Goal: Book appointment/travel/reservation

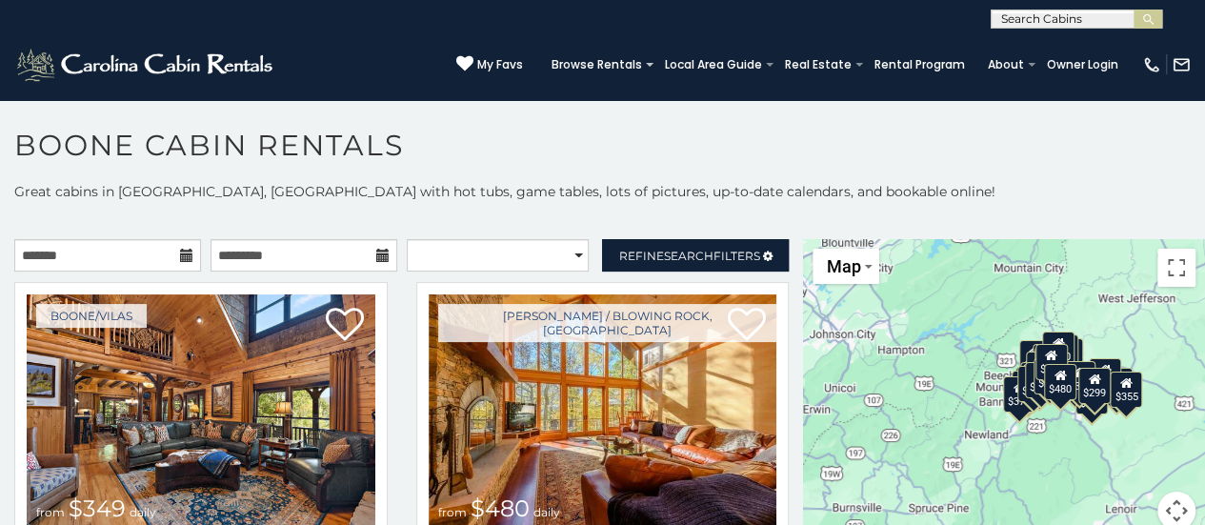
scroll to position [10, 0]
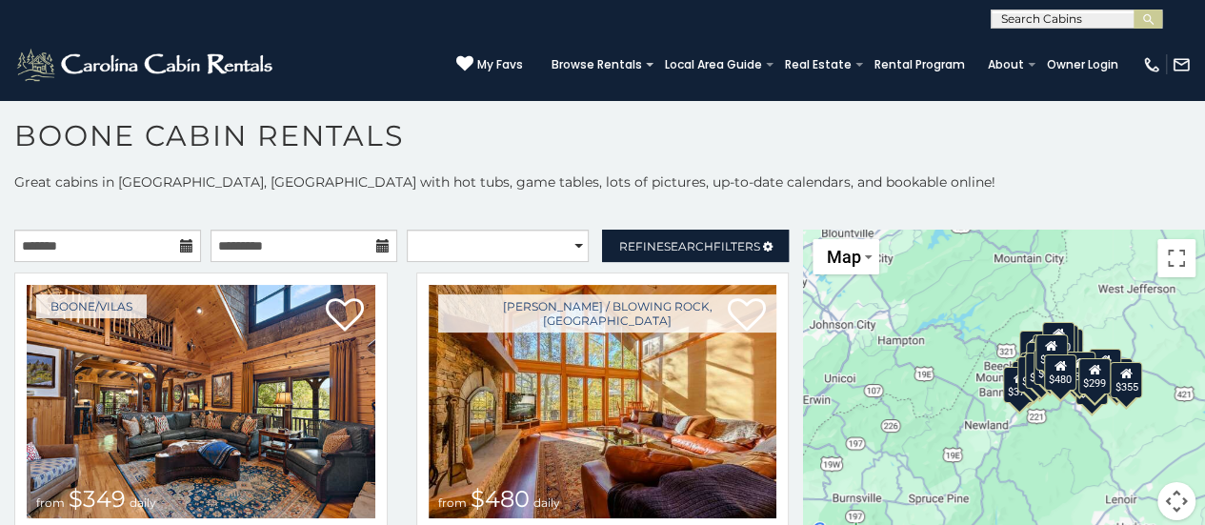
click at [1044, 421] on div "$349 $480 $315 $425 $565 $355 $635 $675 $930 $400 $451 $330 $400 $485 $460 $395…" at bounding box center [1004, 386] width 402 height 313
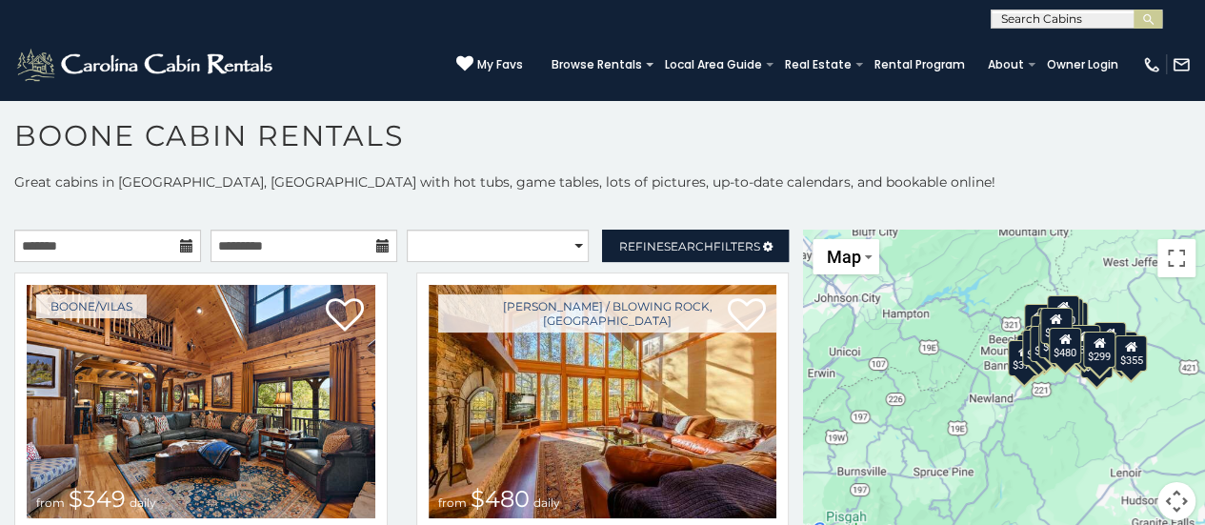
drag, startPoint x: 1044, startPoint y: 421, endPoint x: 1051, endPoint y: 391, distance: 30.3
click at [1051, 391] on div "$349 $480 $315 $425 $565 $355 $635 $675 $930 $400 $451 $330 $400 $485 $460 $395…" at bounding box center [1004, 386] width 402 height 313
click at [1165, 258] on button "Toggle fullscreen view" at bounding box center [1176, 258] width 38 height 38
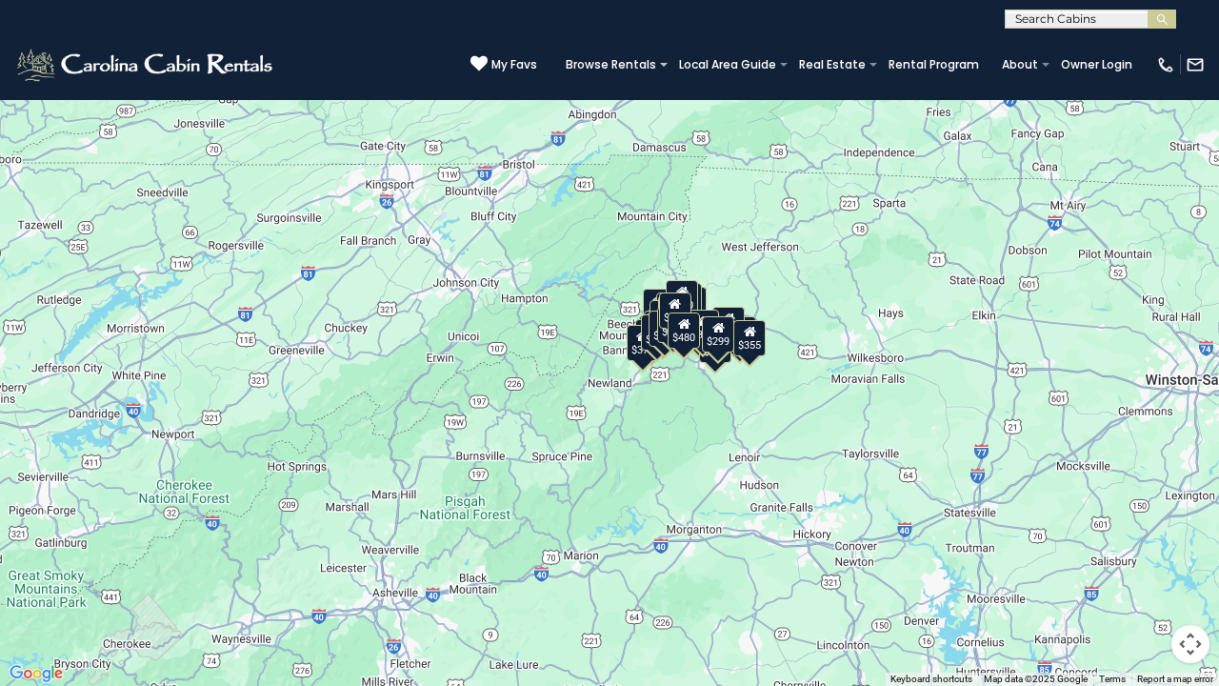
drag, startPoint x: 672, startPoint y: 324, endPoint x: 687, endPoint y: 349, distance: 28.6
click at [687, 349] on div "$349 $480 $315 $425 $565 $355 $635 $675 $930 $400 $451 $330 $400 $485 $460 $395…" at bounding box center [609, 343] width 1219 height 686
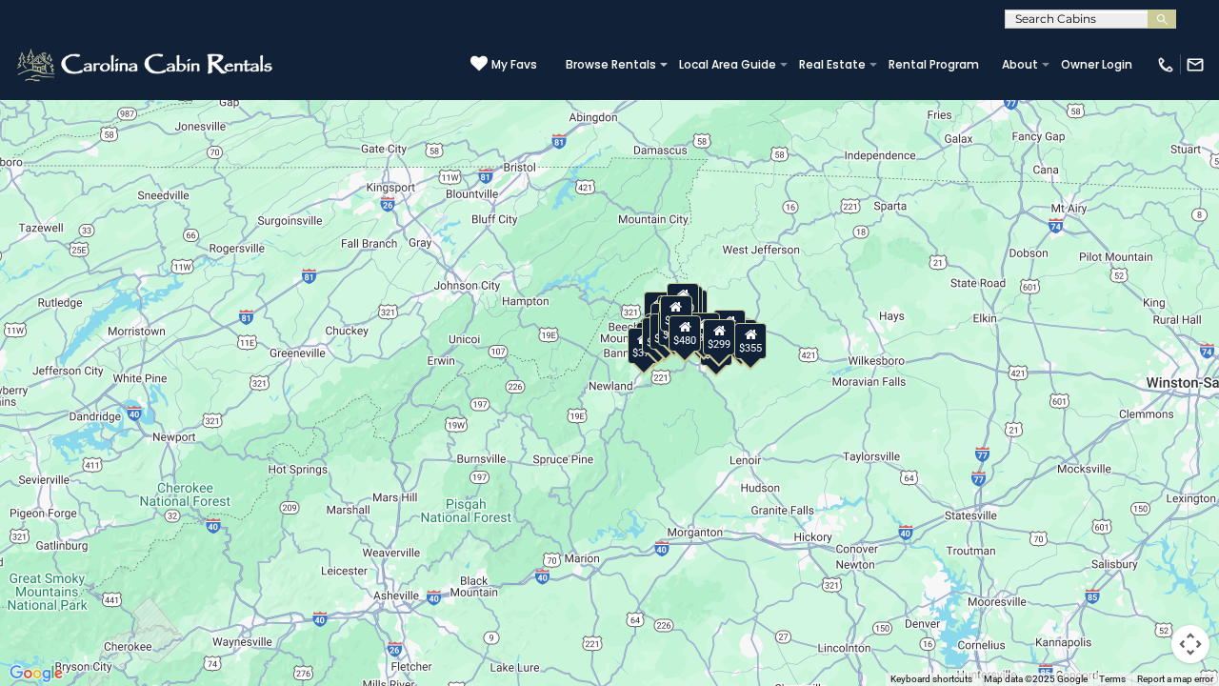
click at [685, 391] on div "$349 $480 $315 $425 $565 $355 $635 $675 $930 $400 $451 $330 $400 $485 $460 $395…" at bounding box center [609, 343] width 1219 height 686
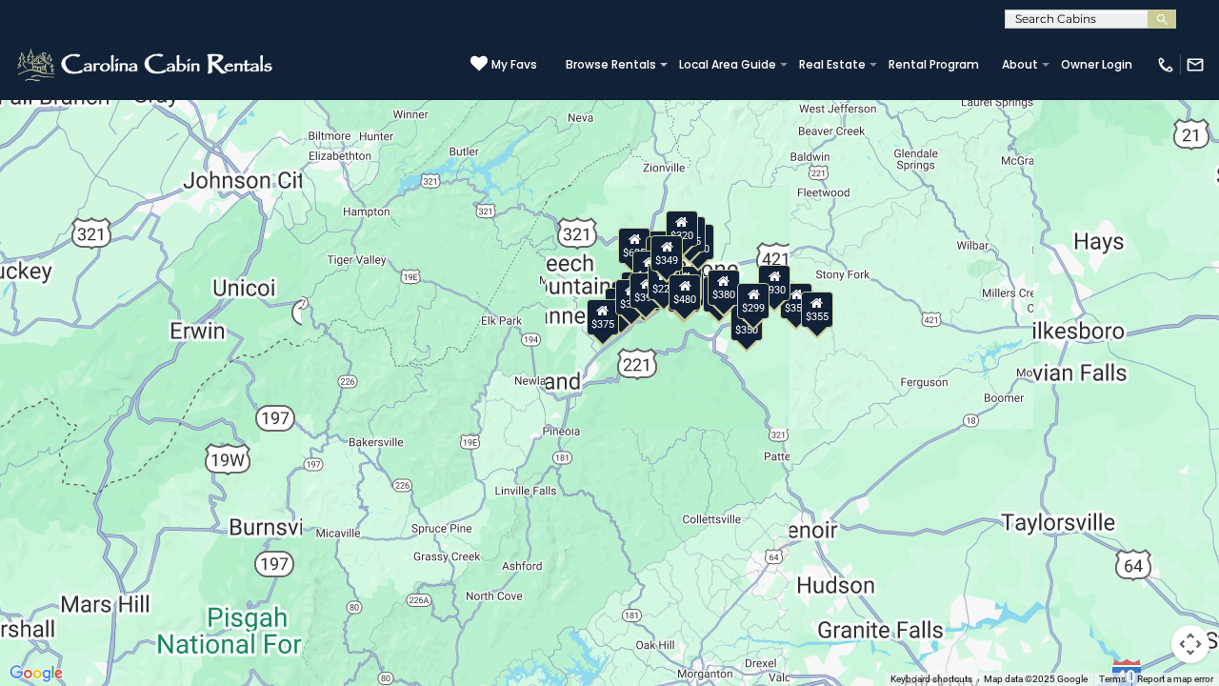
click at [685, 391] on div "$349 $480 $315 $425 $565 $355 $635 $675 $930 $400 $451 $330 $400 $485 $460 $395…" at bounding box center [609, 343] width 1219 height 686
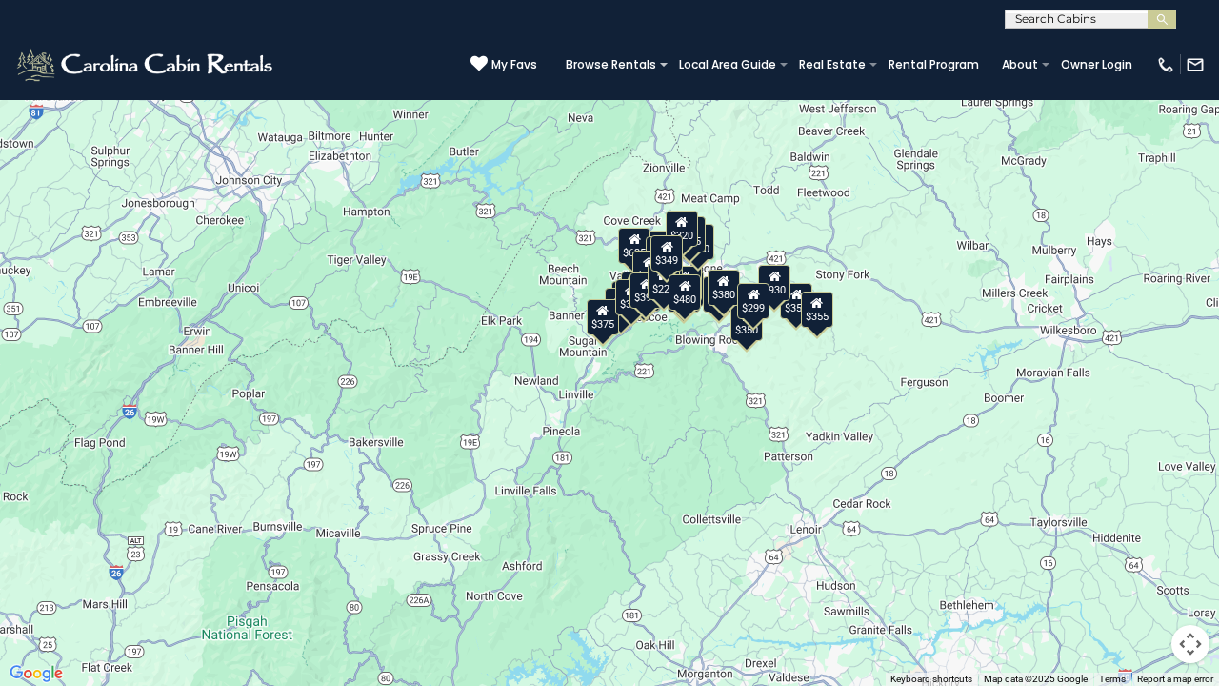
click at [685, 391] on div "$349 $480 $315 $425 $565 $355 $635 $675 $930 $400 $451 $330 $400 $485 $460 $395…" at bounding box center [609, 343] width 1219 height 686
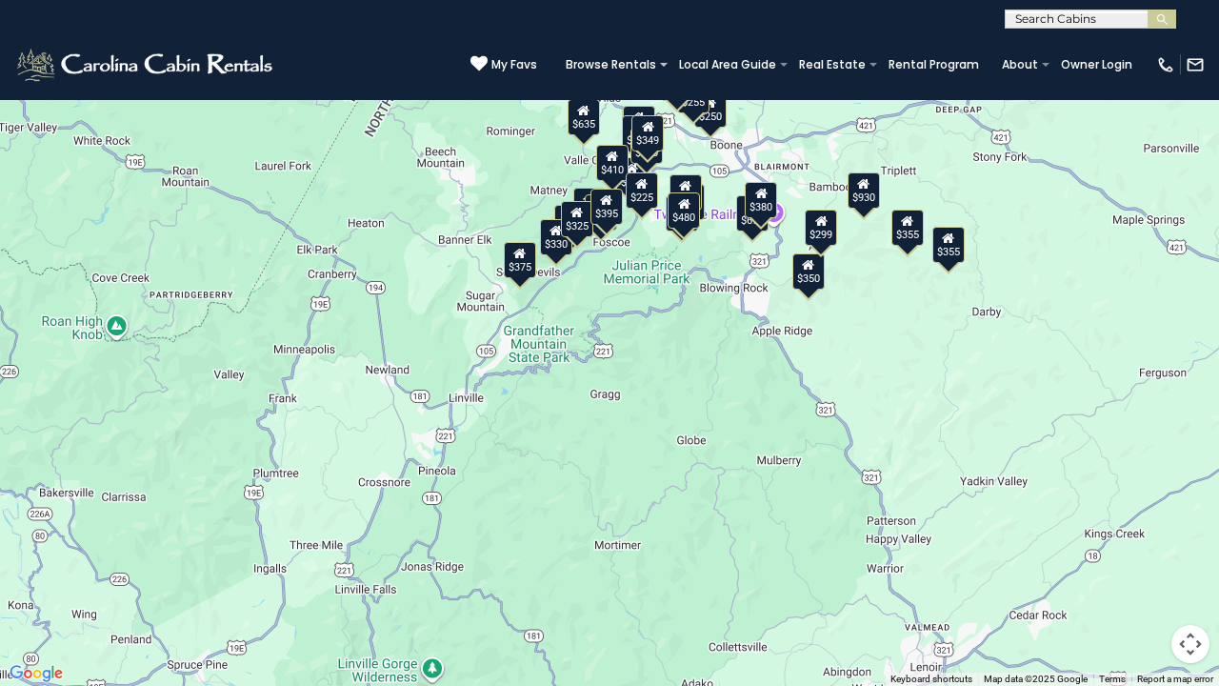
click at [685, 283] on div "$349 $480 $315 $425 $565 $355 $635 $675 $930 $400 $451 $330 $400 $485 $460 $395…" at bounding box center [609, 343] width 1219 height 686
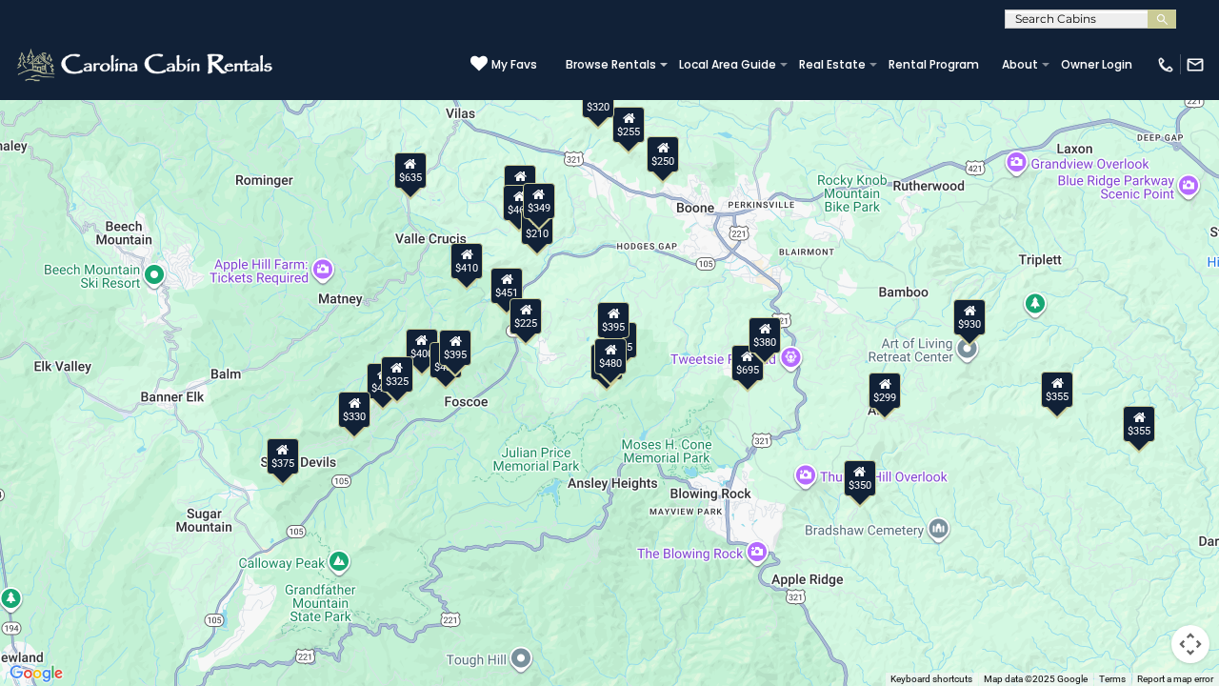
drag, startPoint x: 682, startPoint y: 227, endPoint x: 611, endPoint y: 440, distance: 224.7
click at [611, 440] on div "$349 $480 $315 $425 $565 $355 $635 $675 $930 $400 $451 $330 $400 $485 $460 $395…" at bounding box center [609, 343] width 1219 height 686
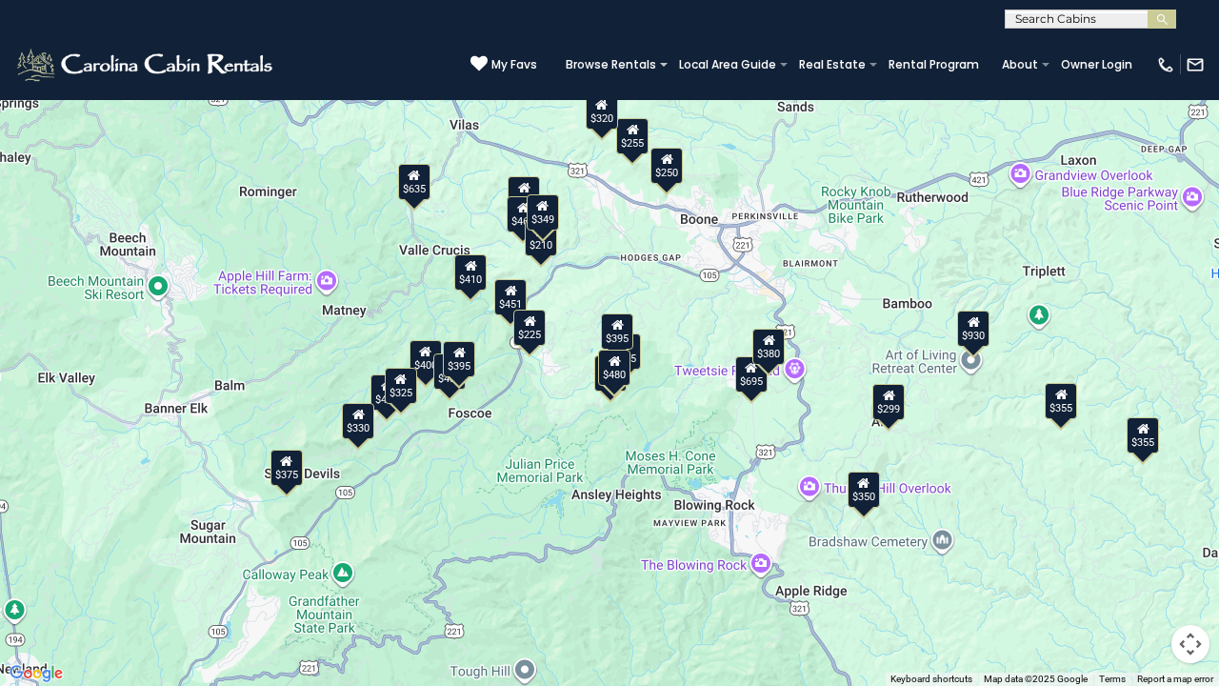
click at [672, 182] on div "$250" at bounding box center [667, 166] width 32 height 36
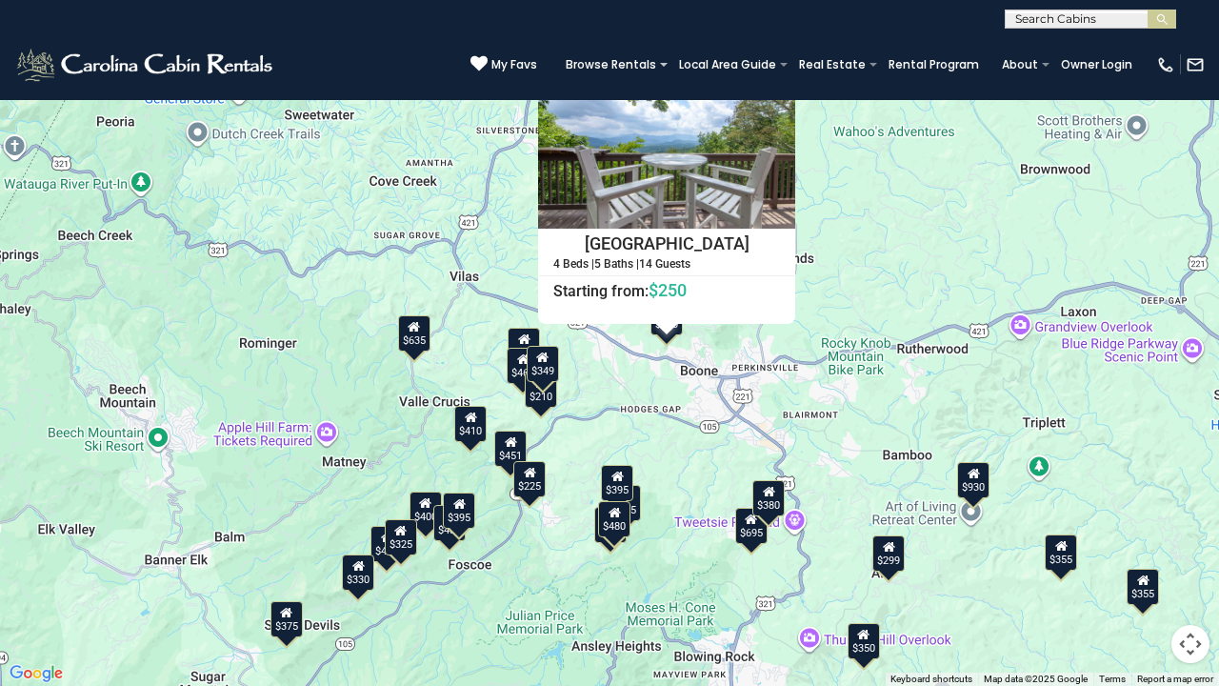
click at [544, 411] on div "$349 $480 $315 $425 $565 $355 $635 $675 $930 $400 $451 $330 $400 $485 $460 $395…" at bounding box center [609, 343] width 1219 height 686
click at [537, 402] on div "$210" at bounding box center [541, 389] width 32 height 36
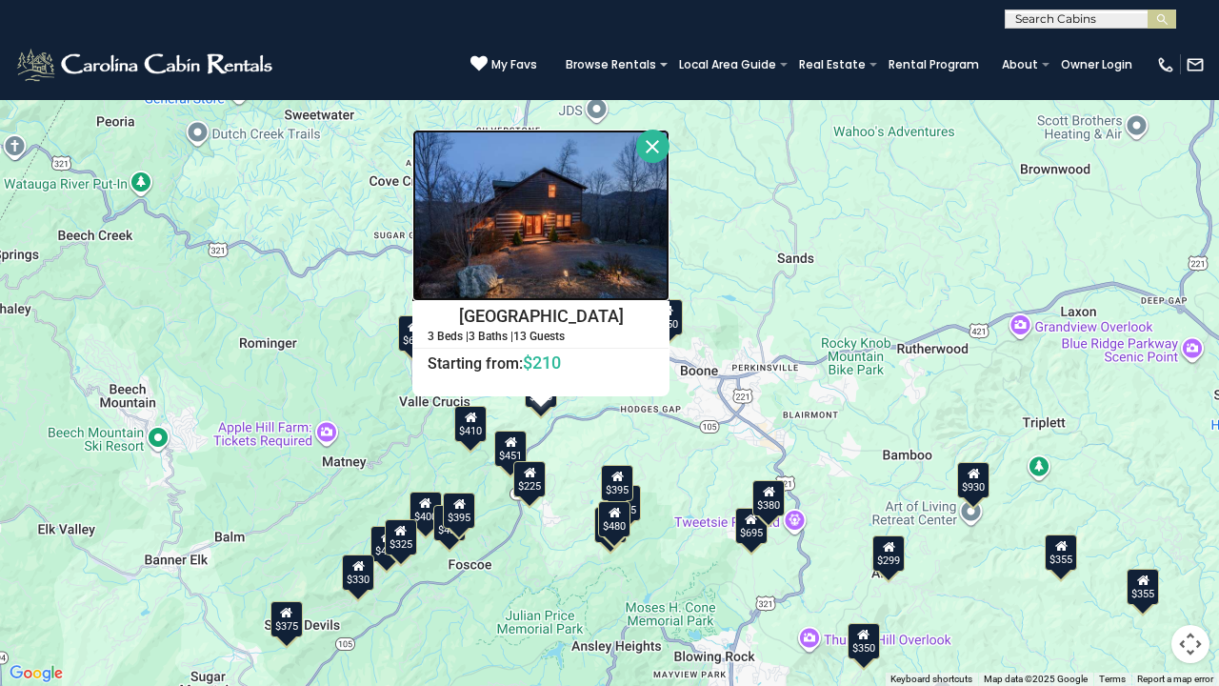
click at [553, 255] on img at bounding box center [540, 215] width 257 height 171
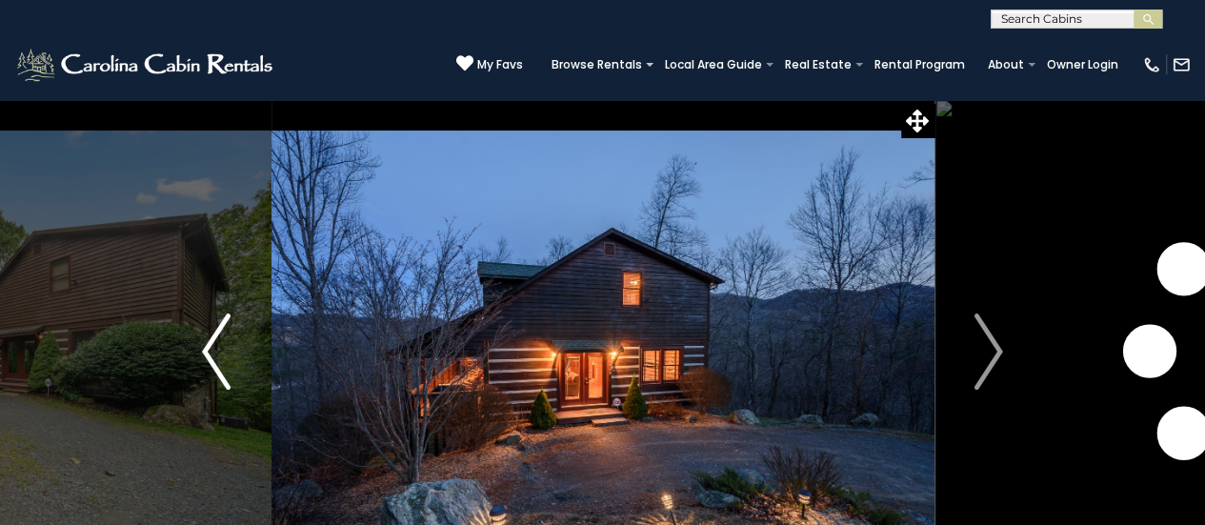
click at [229, 376] on img "Previous" at bounding box center [216, 351] width 29 height 76
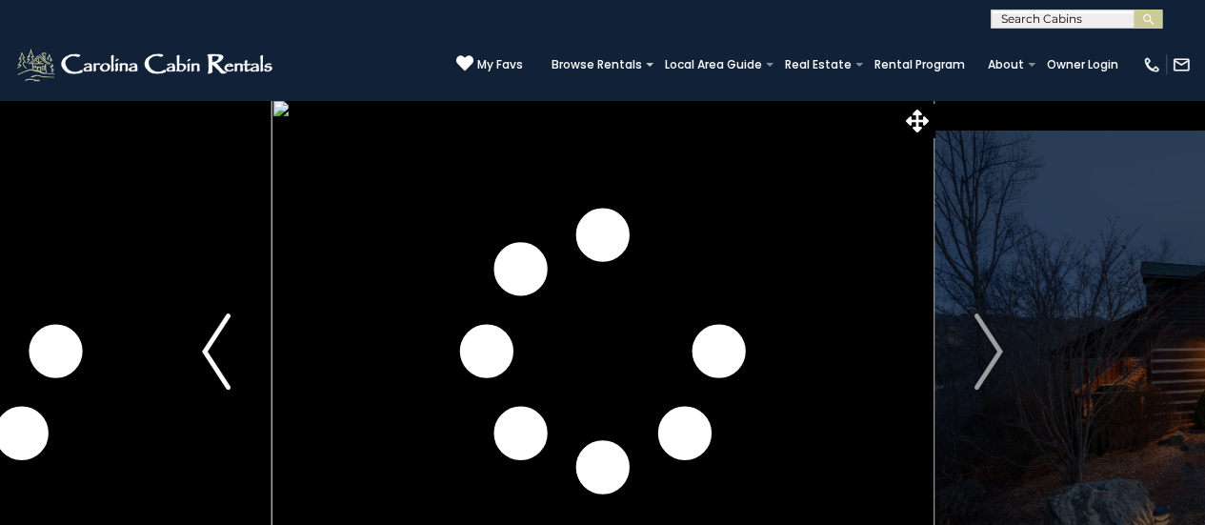
click at [229, 376] on img "Previous" at bounding box center [216, 351] width 29 height 76
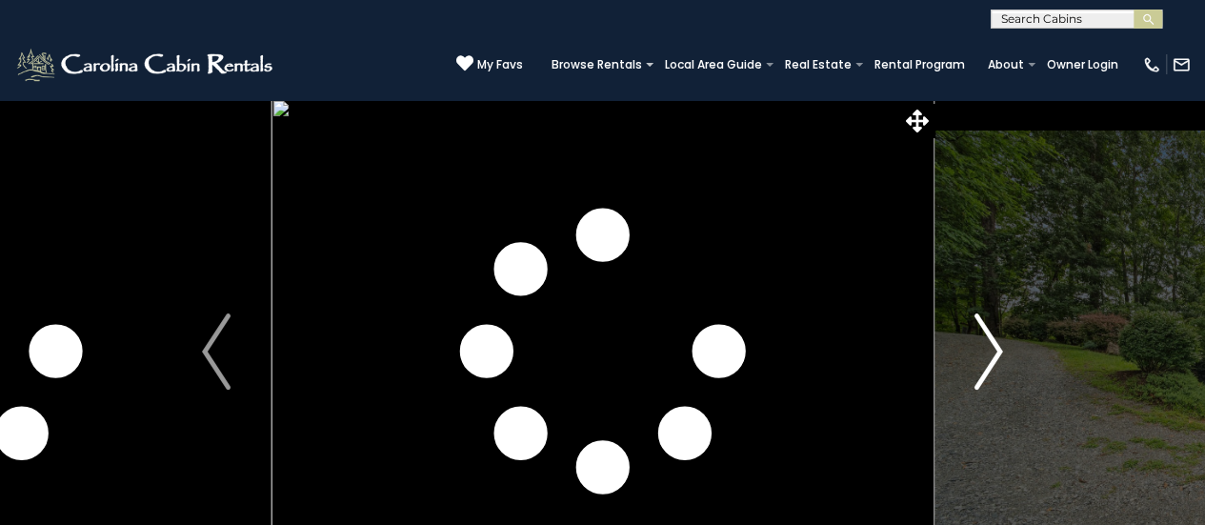
click at [1024, 321] on button "Next" at bounding box center [988, 351] width 110 height 505
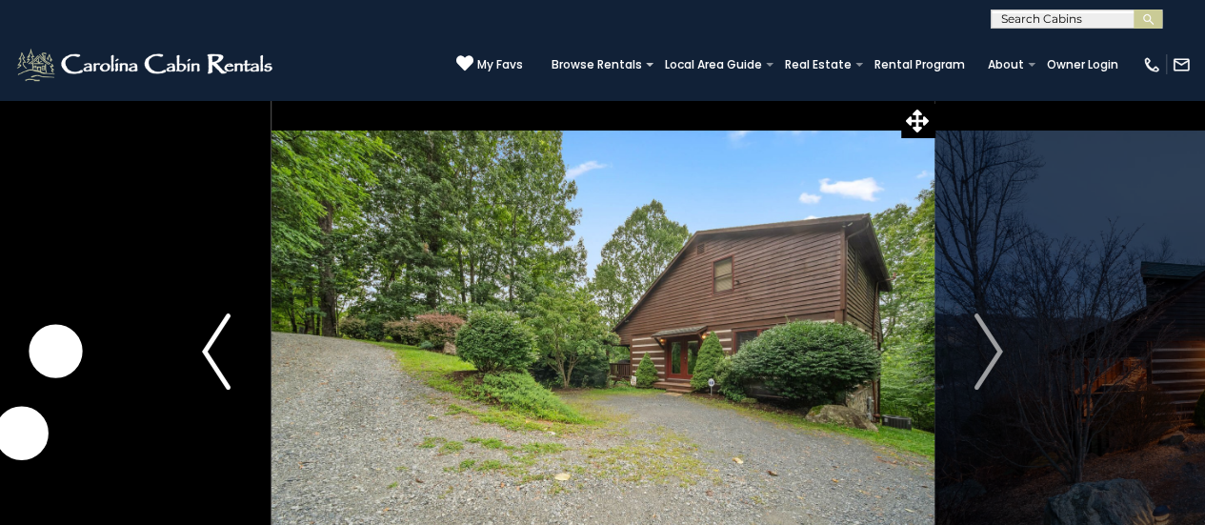
click at [226, 353] on img "Previous" at bounding box center [216, 351] width 29 height 76
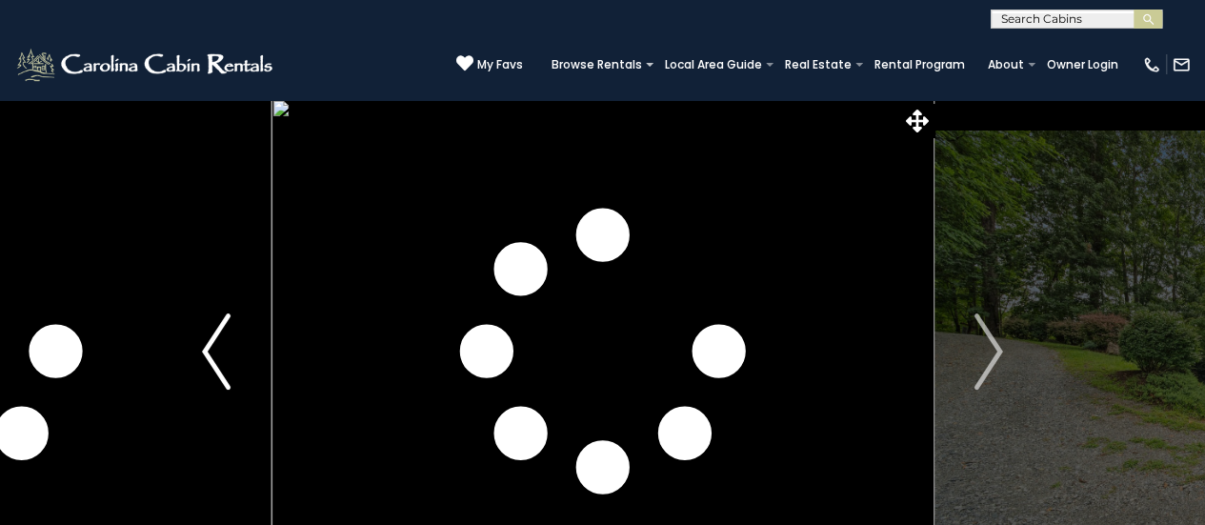
click at [226, 353] on img "Previous" at bounding box center [216, 351] width 29 height 76
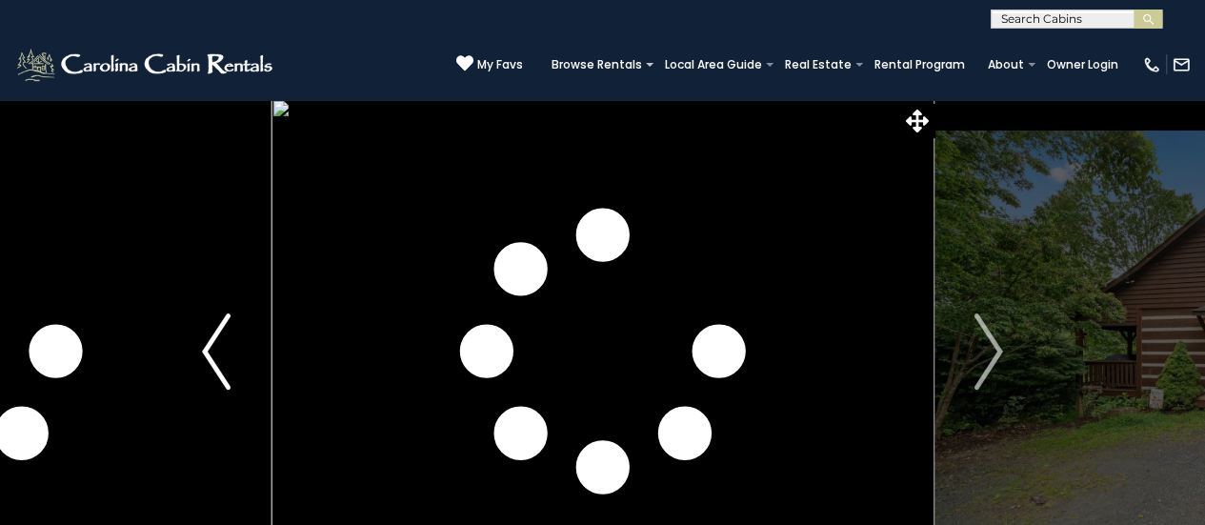
click at [226, 353] on img "Previous" at bounding box center [216, 351] width 29 height 76
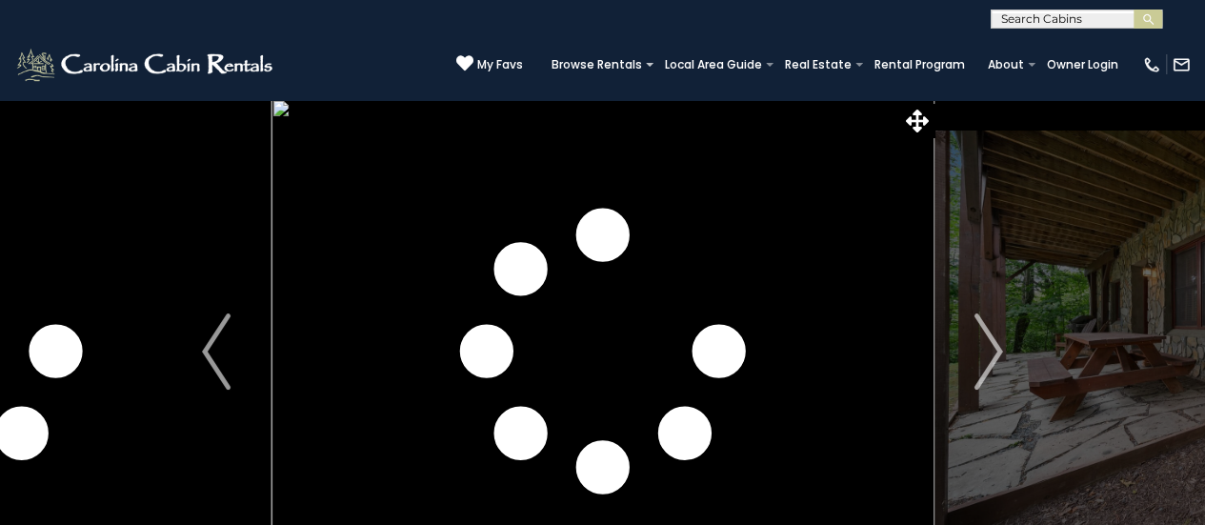
click at [977, 369] on img "Next" at bounding box center [988, 351] width 29 height 76
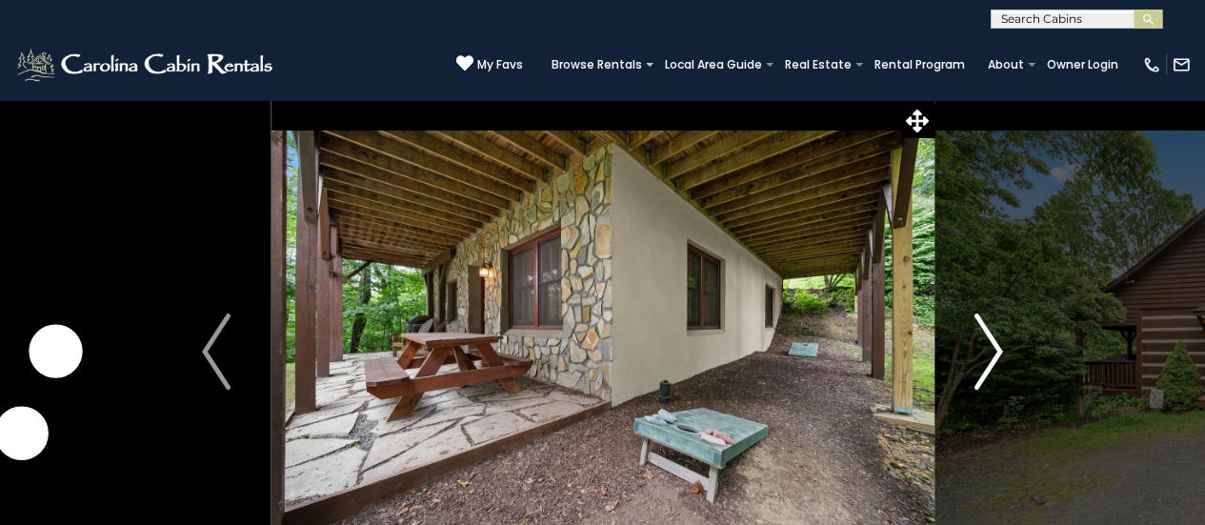
click at [977, 369] on img "Next" at bounding box center [988, 351] width 29 height 76
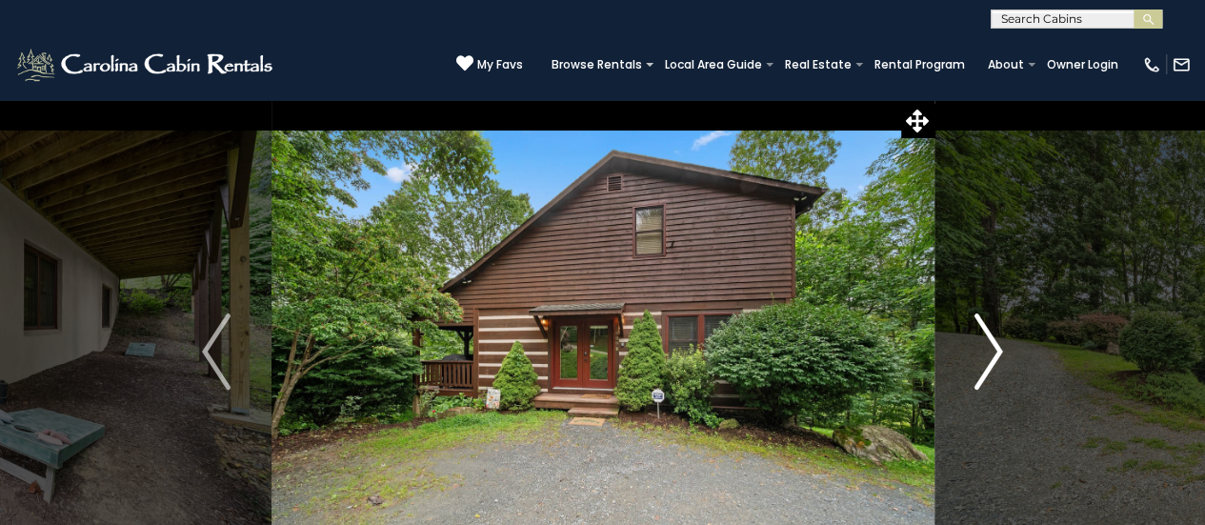
click at [977, 369] on img "Next" at bounding box center [988, 351] width 29 height 76
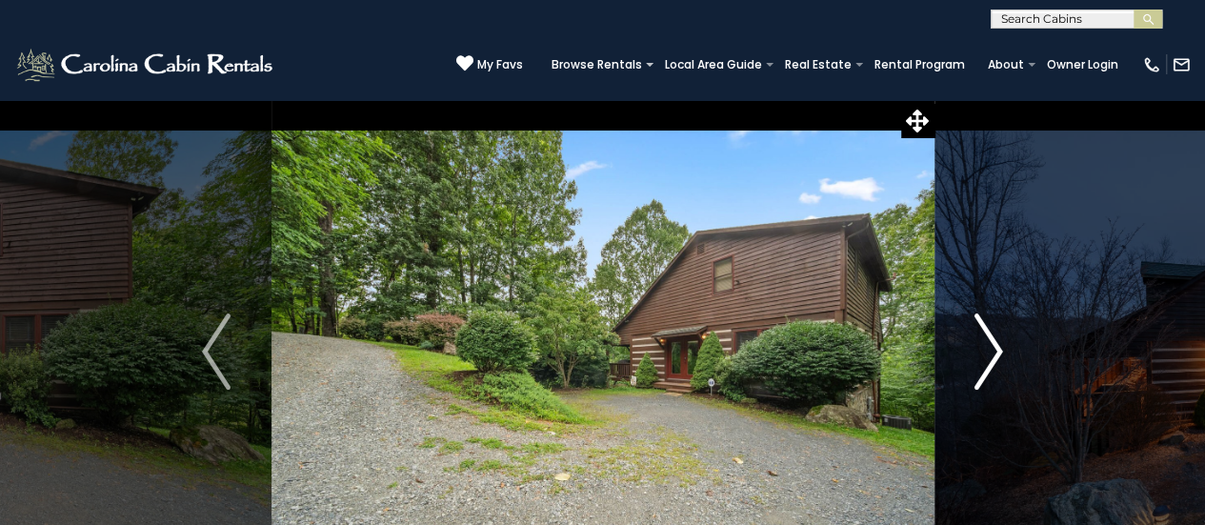
click at [977, 369] on img "Next" at bounding box center [988, 351] width 29 height 76
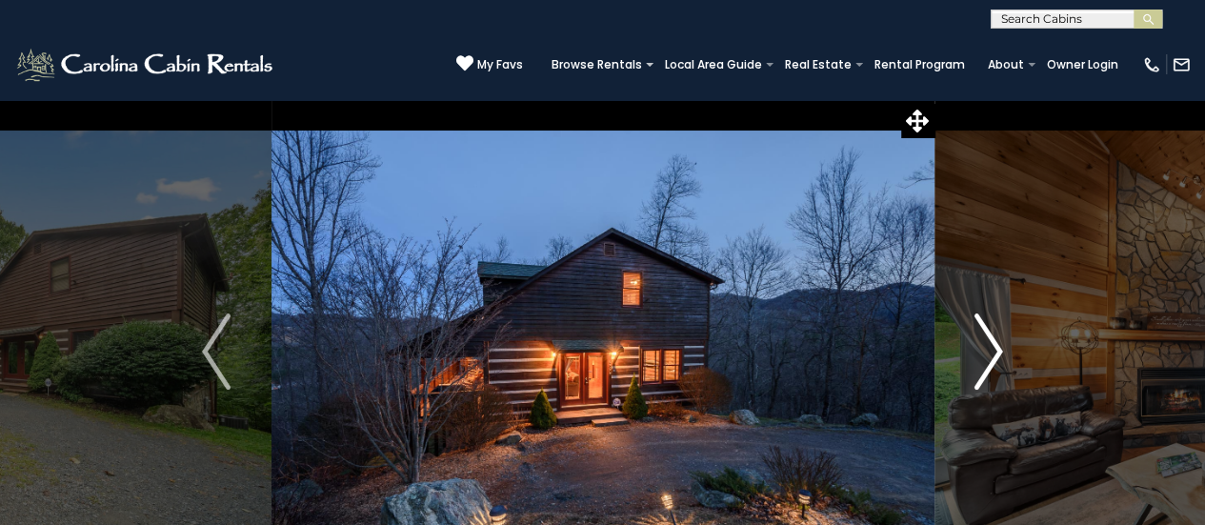
click at [977, 369] on img "Next" at bounding box center [988, 351] width 29 height 76
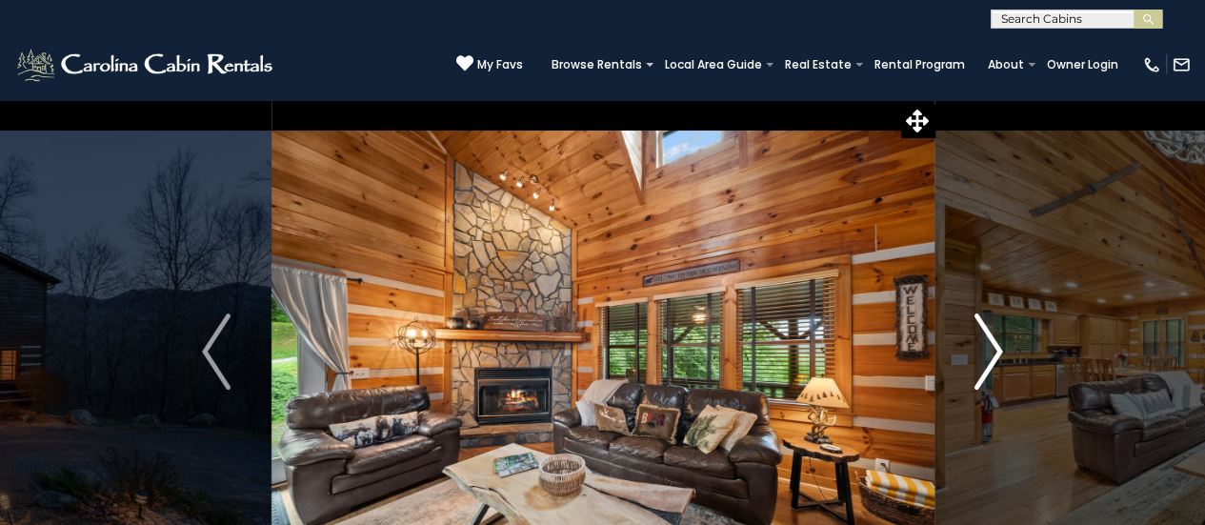
click at [977, 369] on img "Next" at bounding box center [988, 351] width 29 height 76
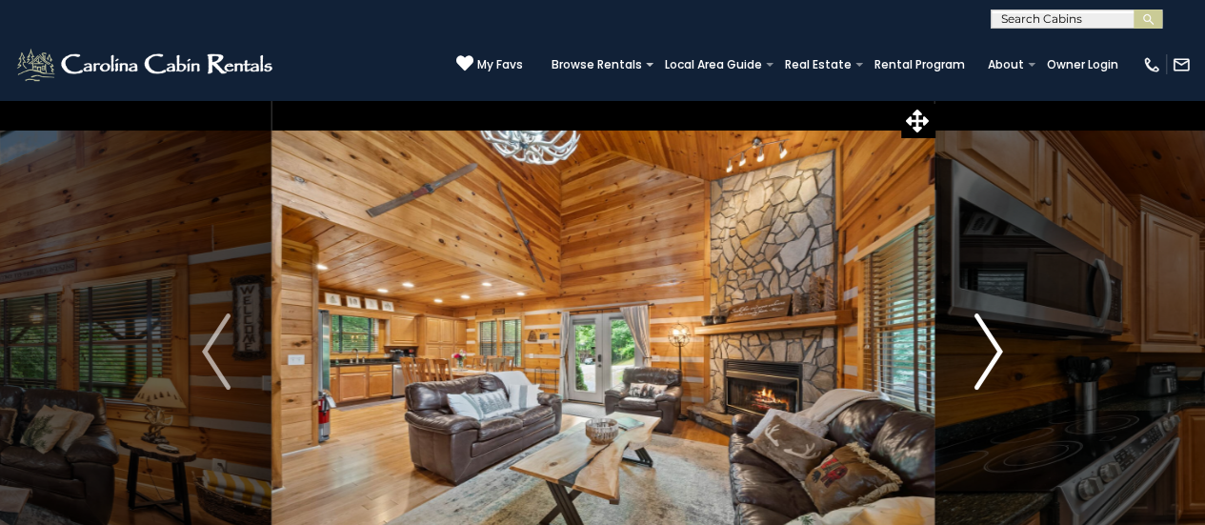
click at [977, 369] on img "Next" at bounding box center [988, 351] width 29 height 76
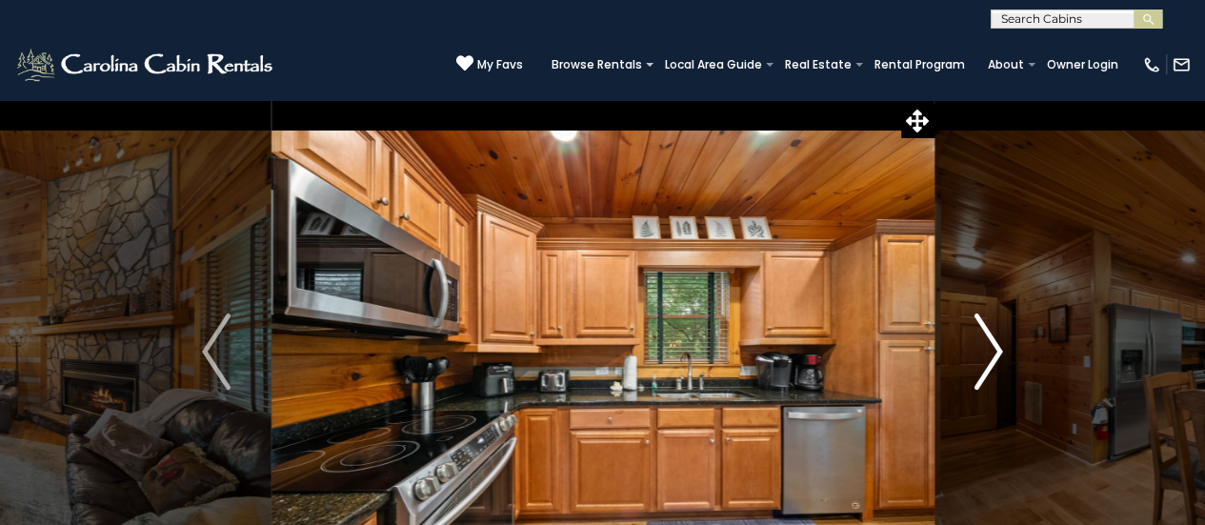
click at [977, 369] on img "Next" at bounding box center [988, 351] width 29 height 76
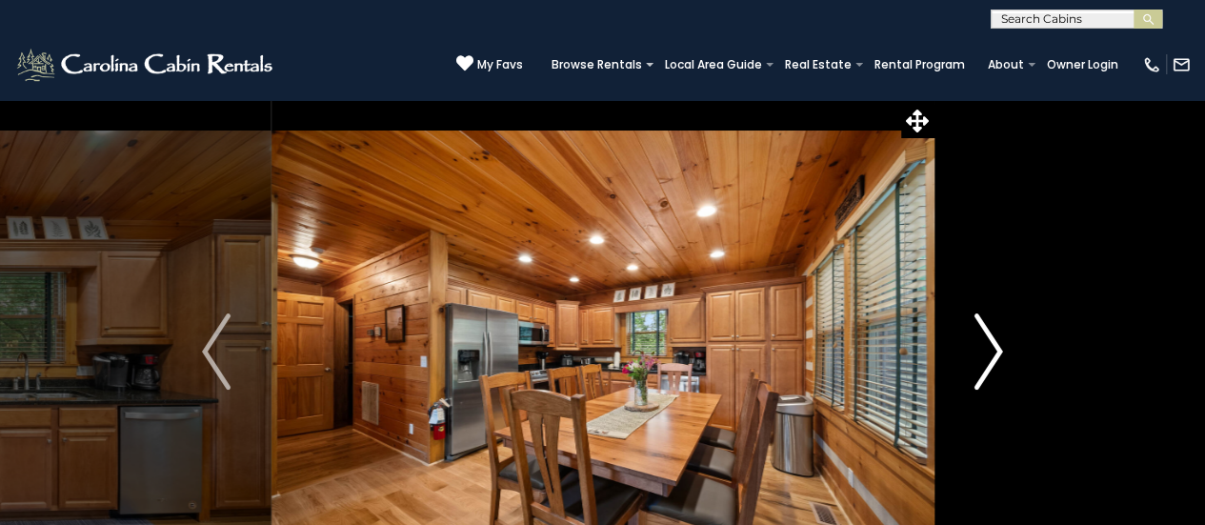
click at [977, 369] on img "Next" at bounding box center [988, 351] width 29 height 76
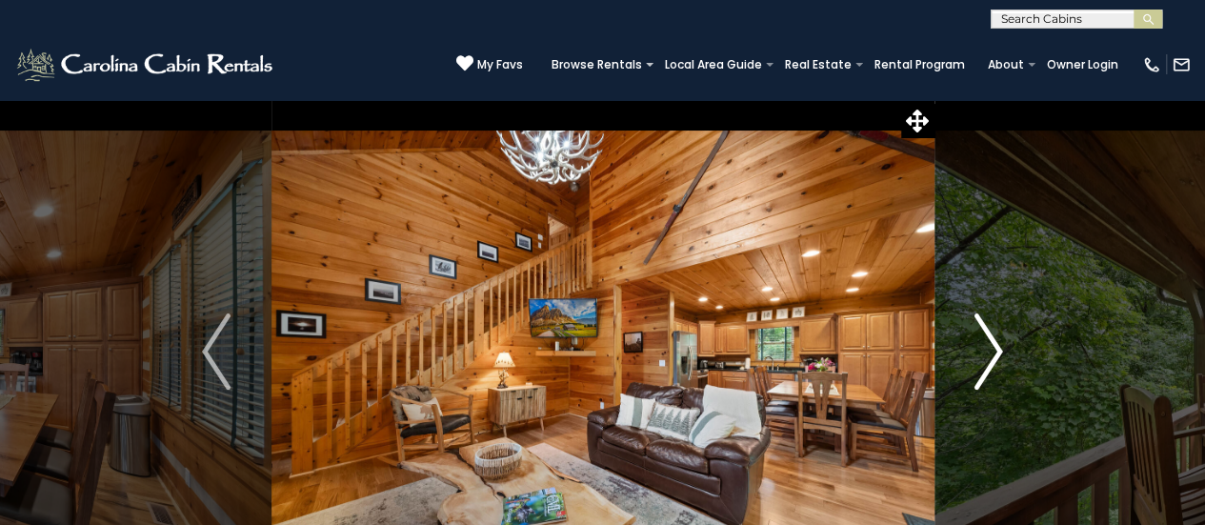
click at [977, 369] on img "Next" at bounding box center [988, 351] width 29 height 76
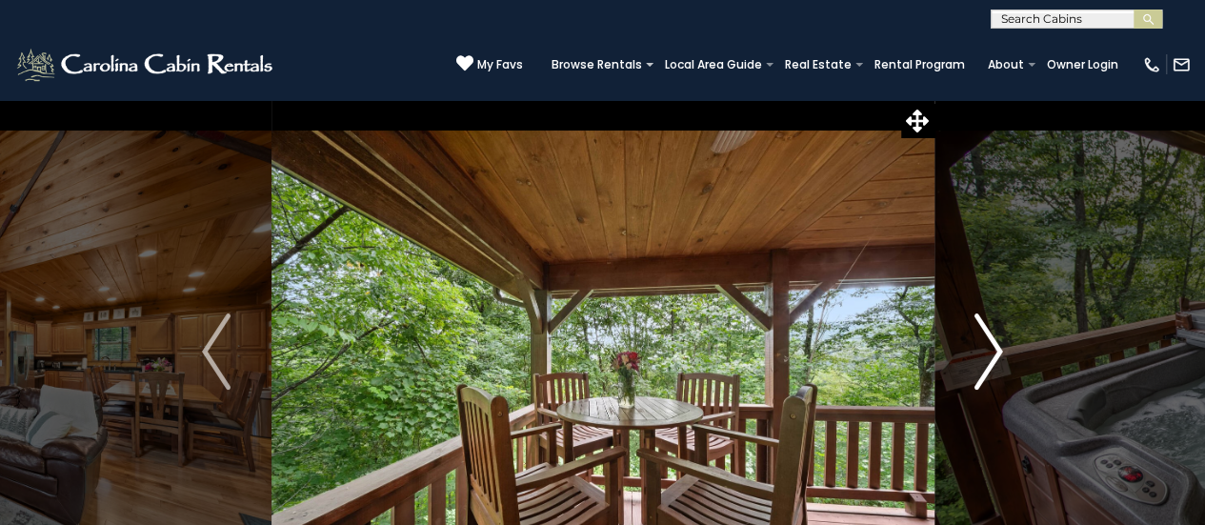
click at [977, 369] on img "Next" at bounding box center [988, 351] width 29 height 76
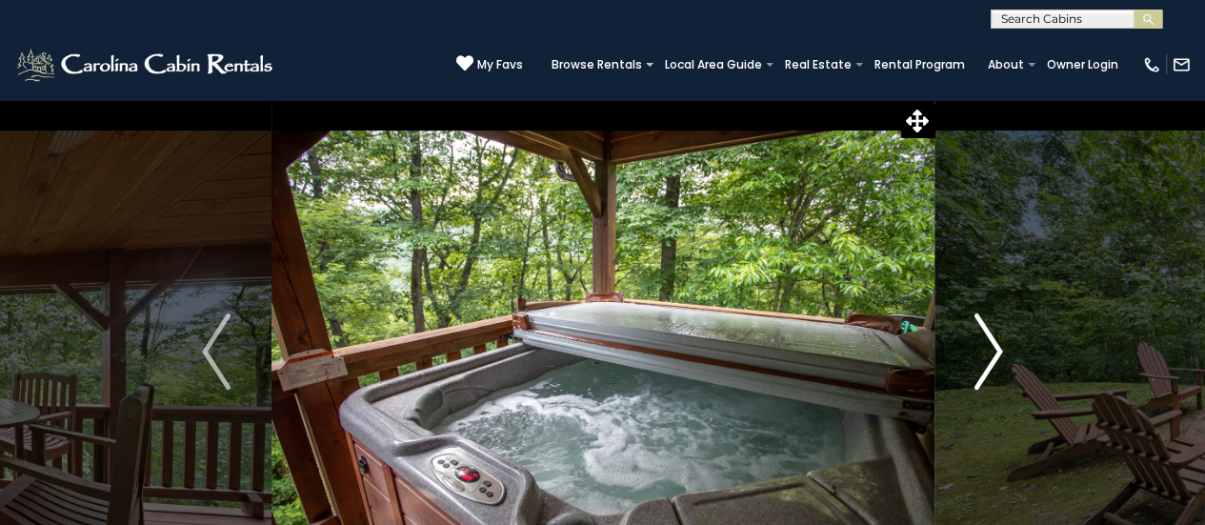
click at [977, 369] on img "Next" at bounding box center [988, 351] width 29 height 76
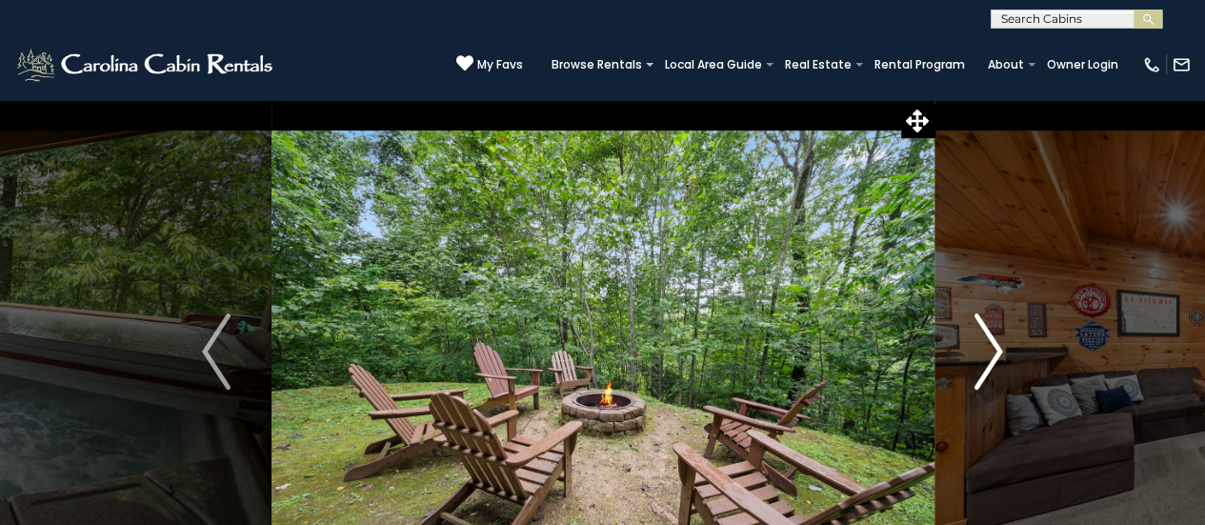
click at [977, 369] on img "Next" at bounding box center [988, 351] width 29 height 76
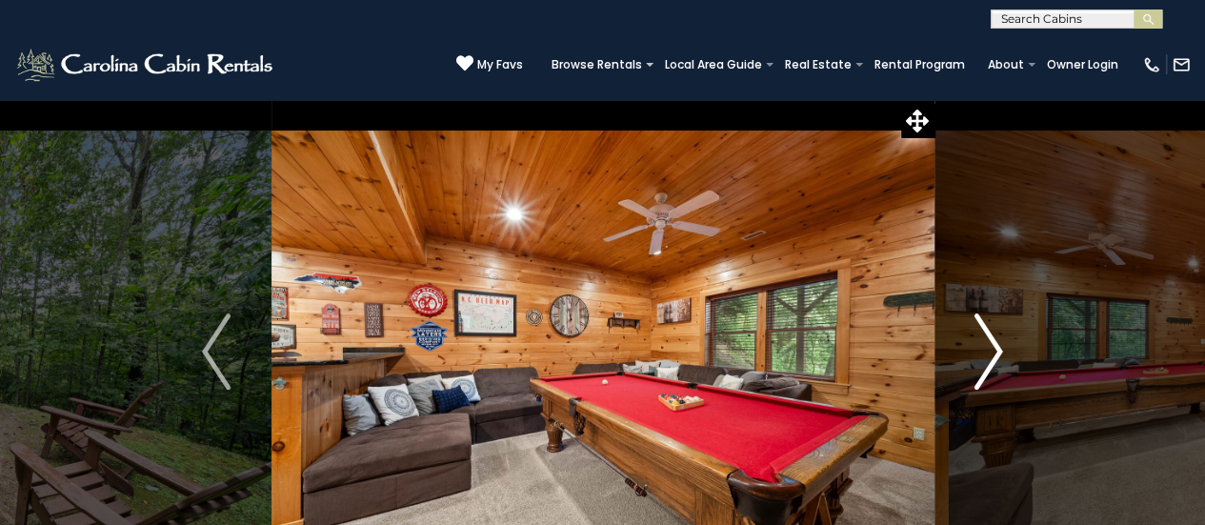
click at [977, 369] on img "Next" at bounding box center [988, 351] width 29 height 76
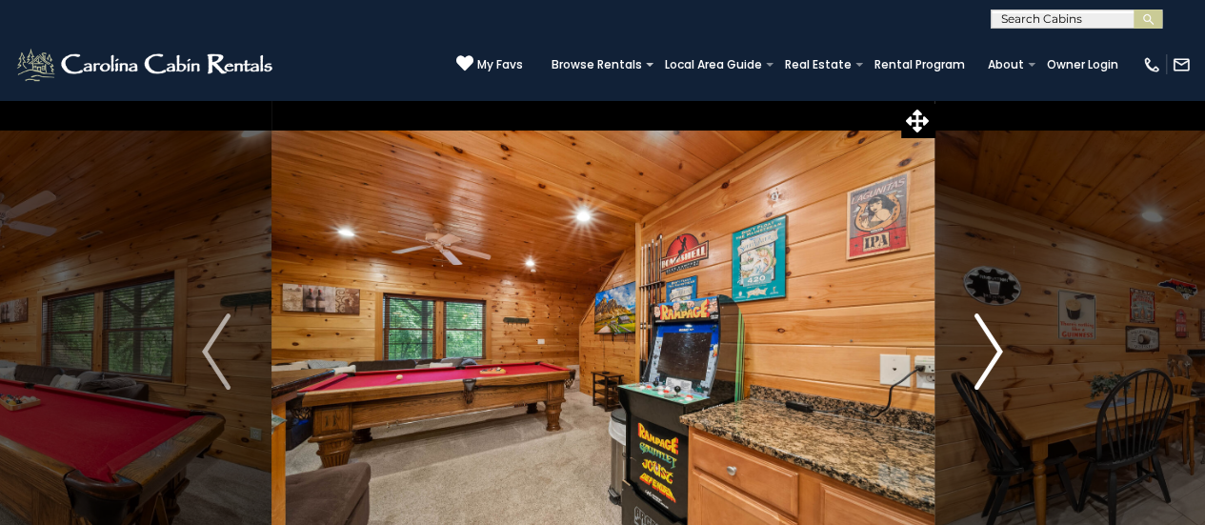
click at [977, 369] on img "Next" at bounding box center [988, 351] width 29 height 76
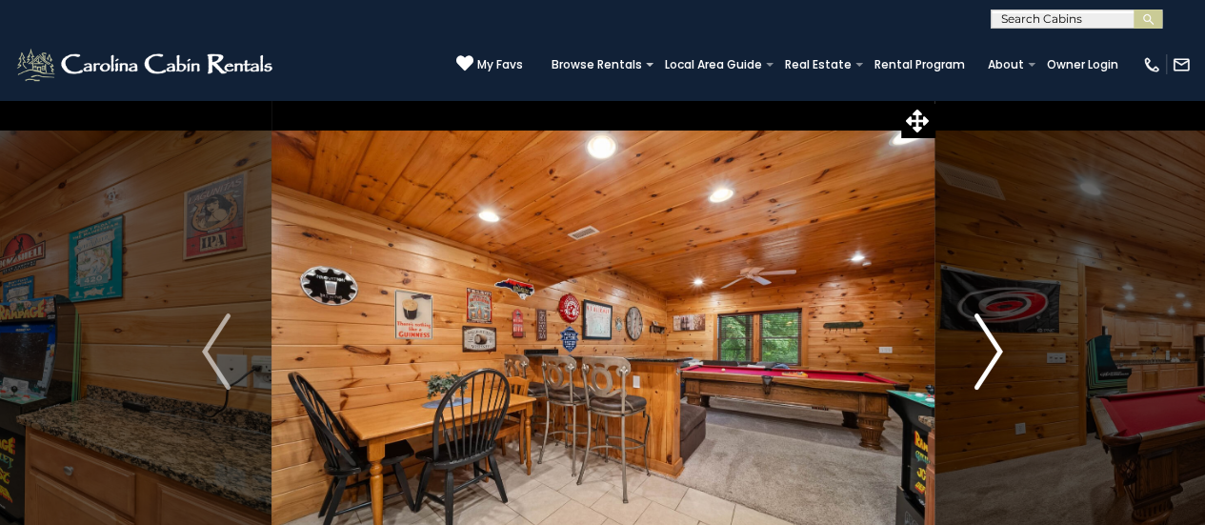
click at [977, 369] on img "Next" at bounding box center [988, 351] width 29 height 76
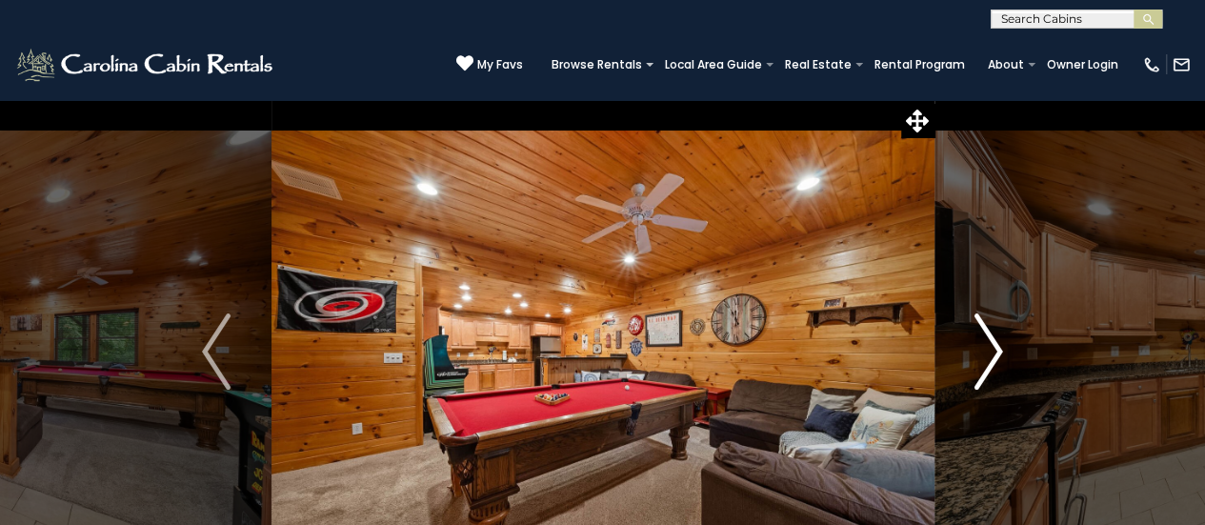
click at [977, 369] on img "Next" at bounding box center [988, 351] width 29 height 76
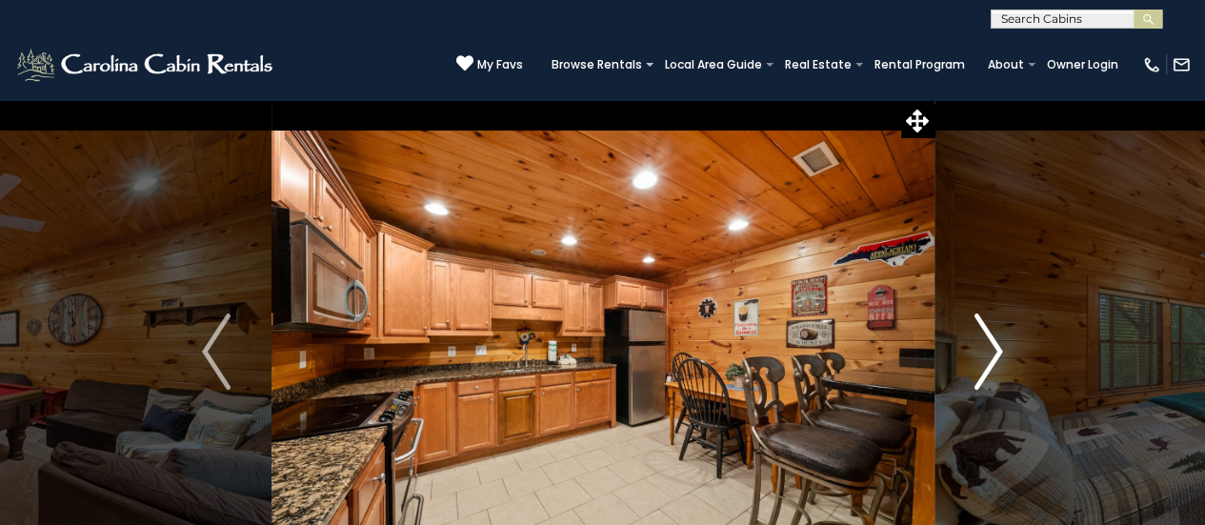
click at [977, 369] on img "Next" at bounding box center [988, 351] width 29 height 76
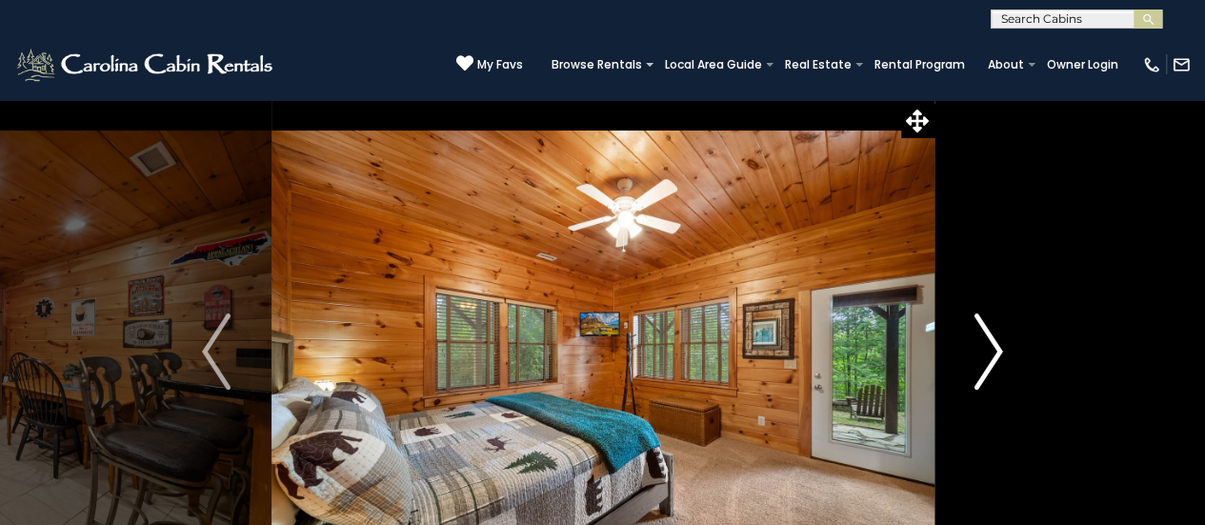
click at [977, 369] on img "Next" at bounding box center [988, 351] width 29 height 76
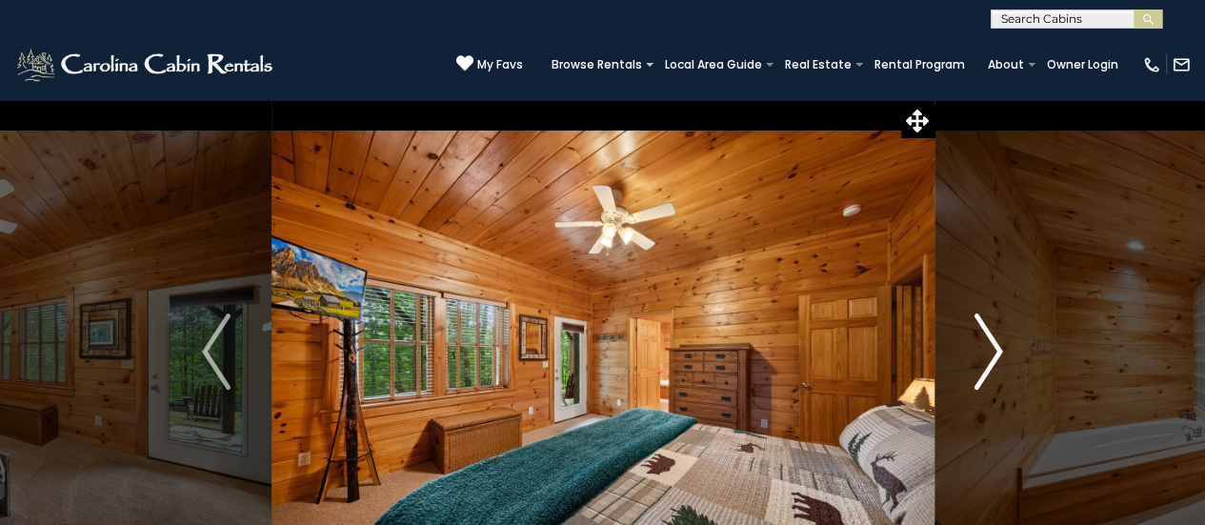
click at [977, 369] on img "Next" at bounding box center [988, 351] width 29 height 76
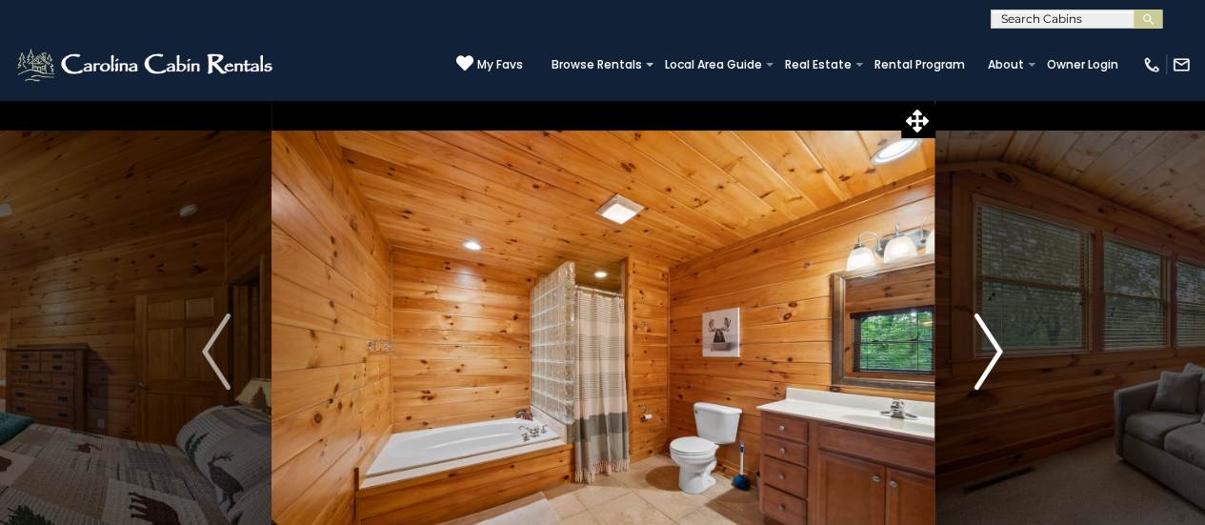
click at [977, 369] on img "Next" at bounding box center [988, 351] width 29 height 76
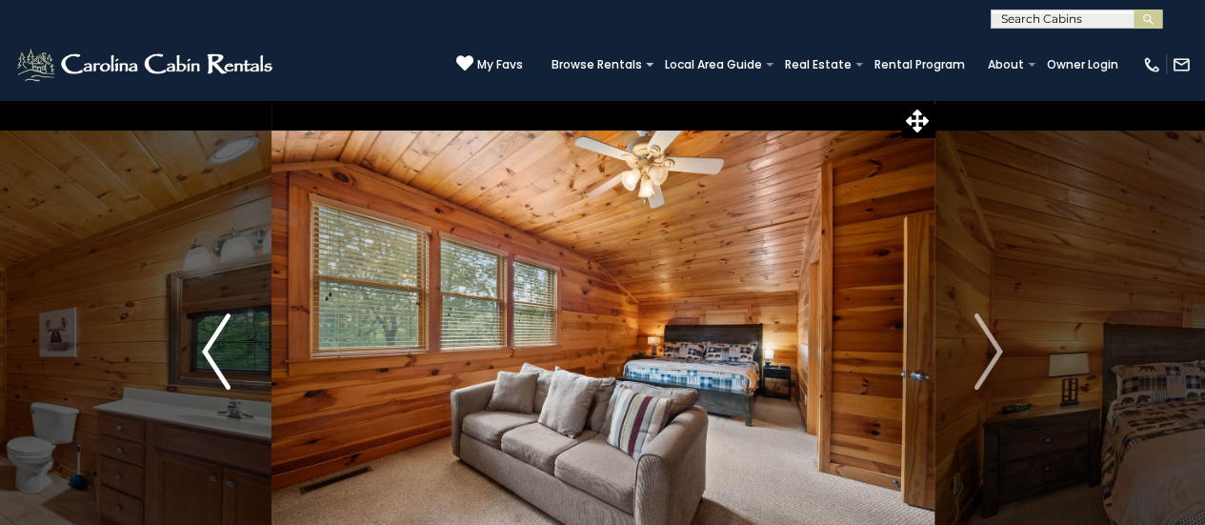
click at [217, 386] on img "Previous" at bounding box center [216, 351] width 29 height 76
